Goal: Transaction & Acquisition: Book appointment/travel/reservation

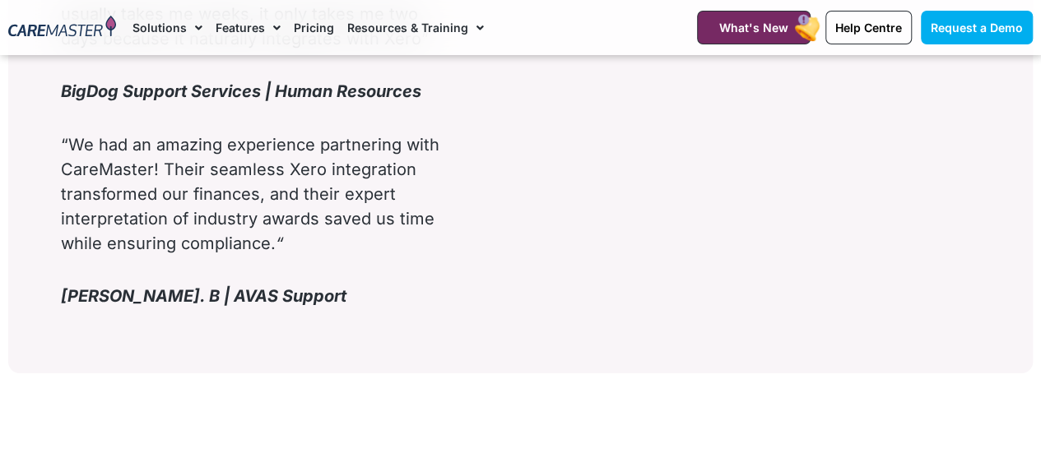
scroll to position [2723, 0]
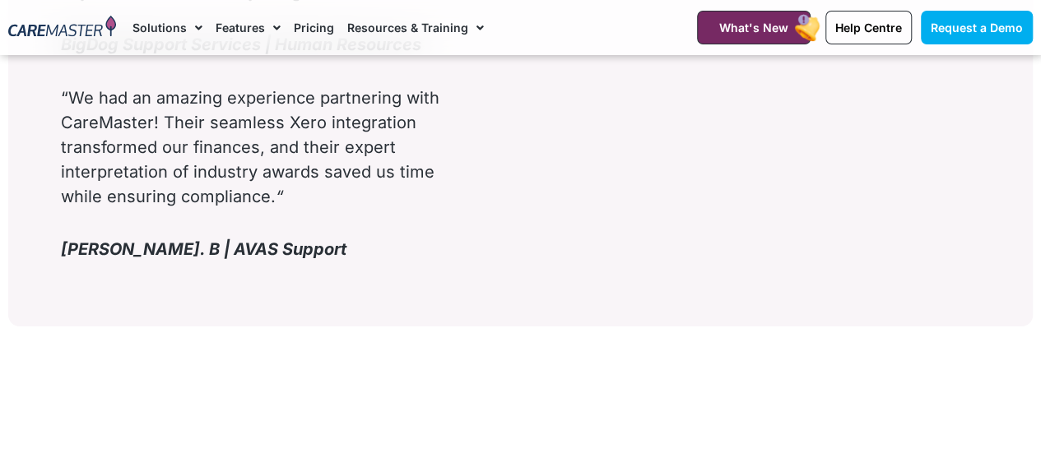
click at [309, 26] on link "Pricing" at bounding box center [314, 27] width 40 height 55
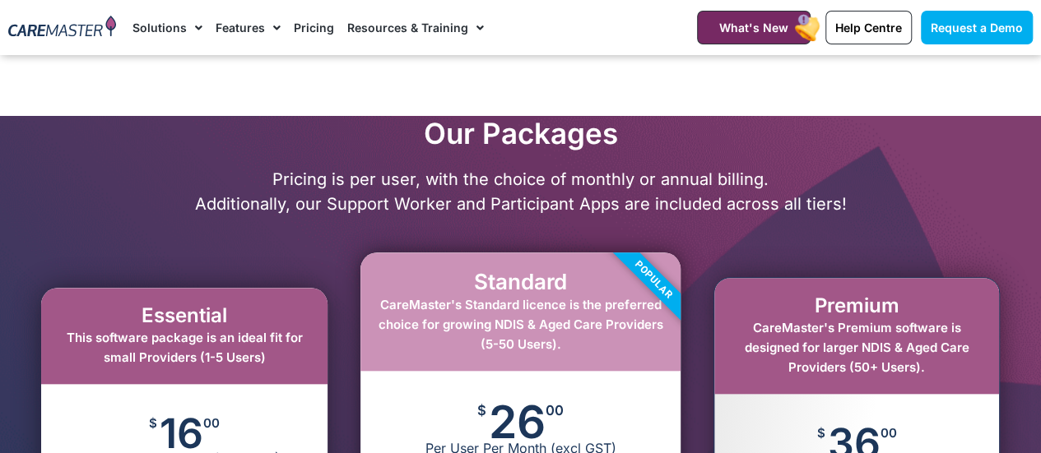
scroll to position [522, 0]
